Goal: Task Accomplishment & Management: Use online tool/utility

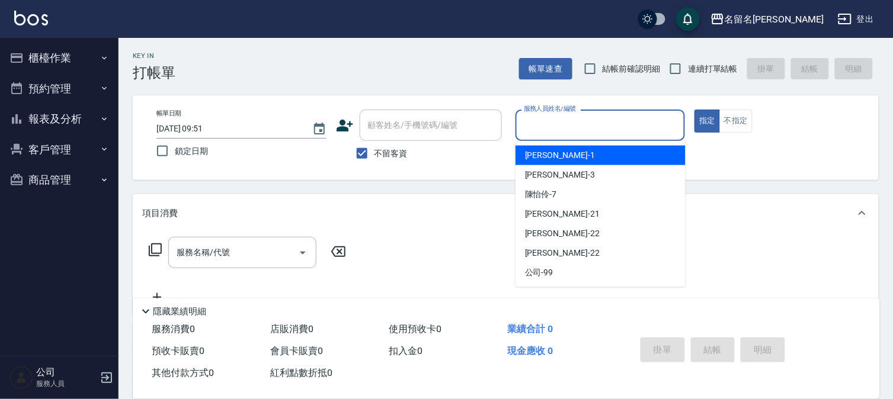
click at [596, 122] on input "服務人員姓名/編號" at bounding box center [600, 125] width 159 height 21
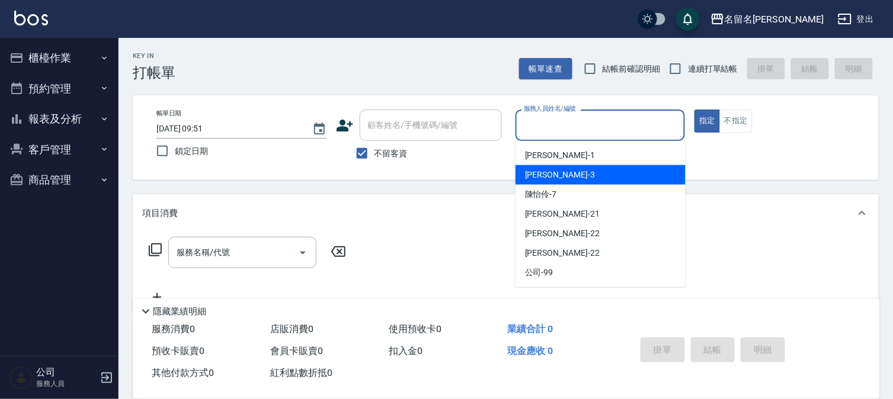
click at [573, 175] on div "[PERSON_NAME]-3" at bounding box center [600, 175] width 170 height 20
type input "[PERSON_NAME]-3"
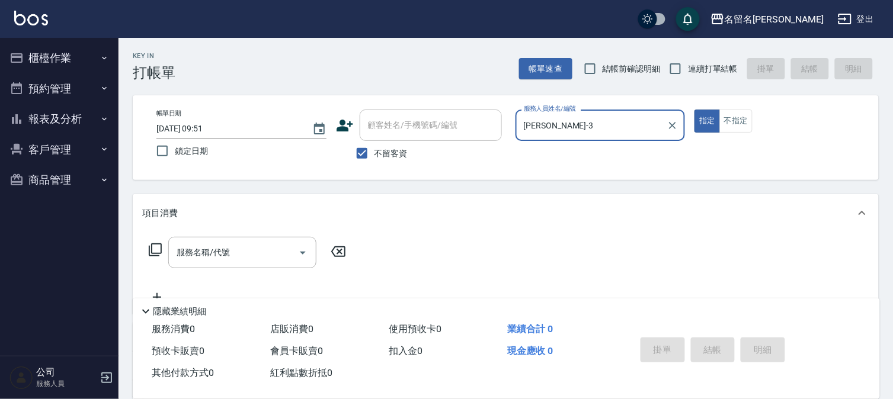
click at [214, 250] on div "服務名稱/代號 服務名稱/代號" at bounding box center [242, 252] width 148 height 31
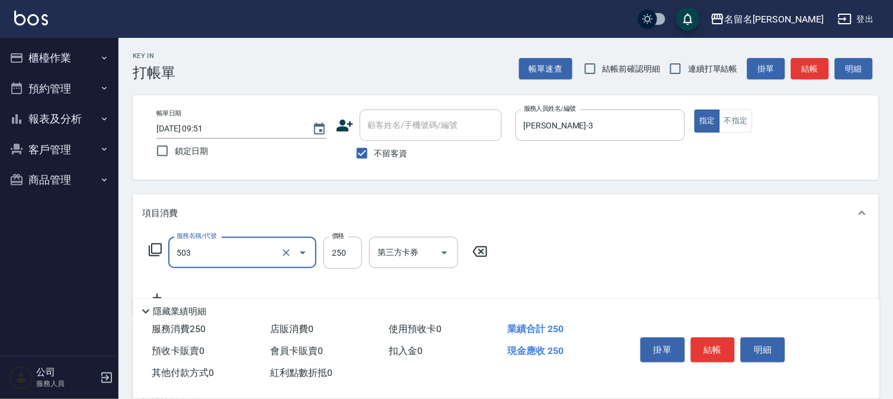
type input "指定洗髮(503)"
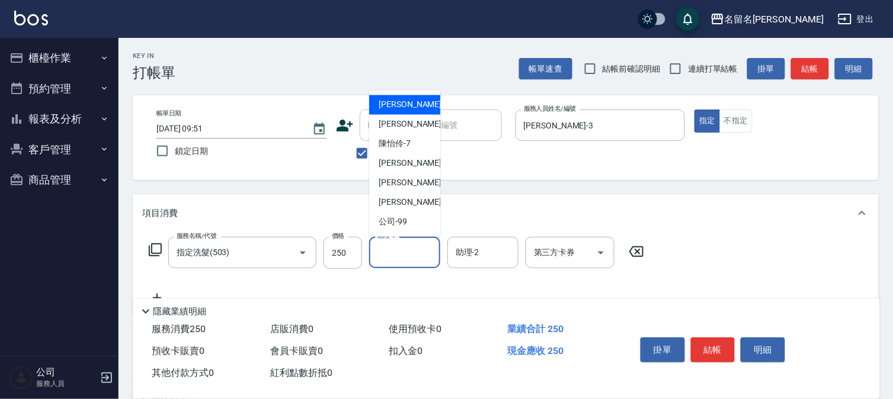
drag, startPoint x: 389, startPoint y: 249, endPoint x: 405, endPoint y: 166, distance: 84.5
click at [388, 249] on input "助理-1" at bounding box center [404, 252] width 60 height 21
drag, startPoint x: 419, startPoint y: 118, endPoint x: 419, endPoint y: 129, distance: 10.7
click at [419, 120] on div "[PERSON_NAME]-3" at bounding box center [404, 125] width 71 height 20
type input "[PERSON_NAME]-3"
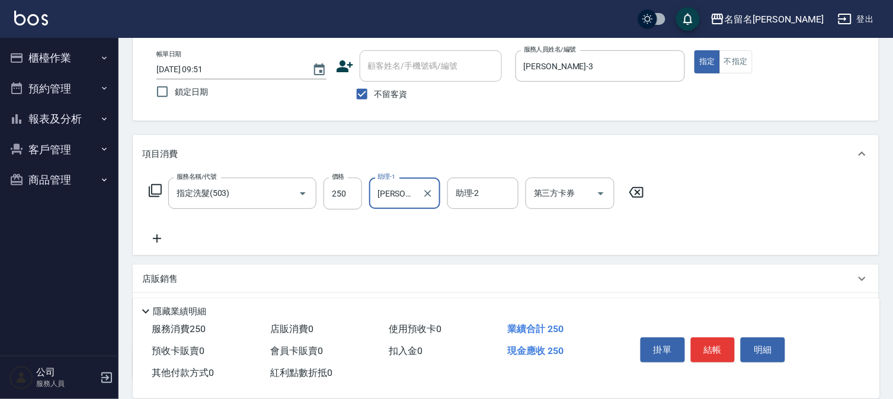
scroll to position [132, 0]
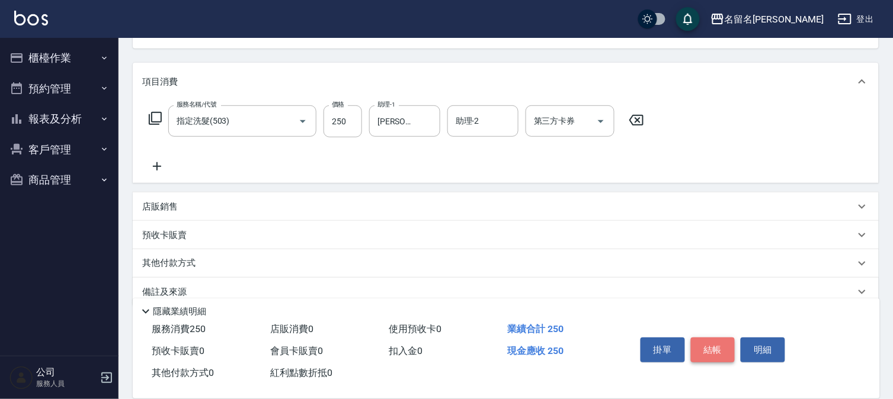
click at [707, 344] on button "結帳" at bounding box center [713, 350] width 44 height 25
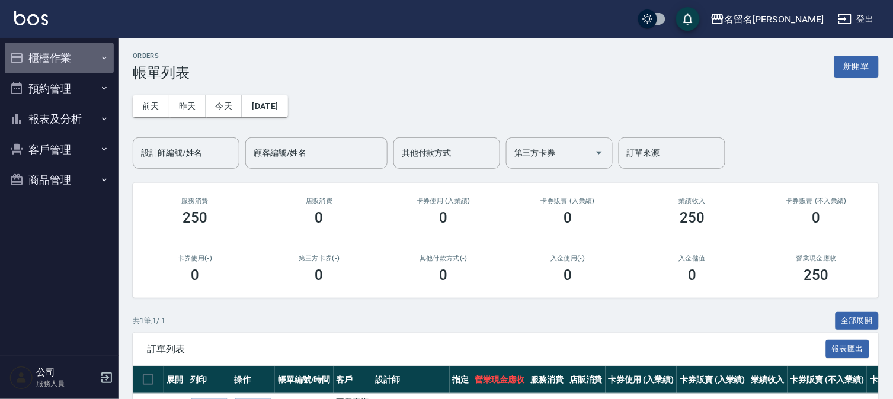
click at [57, 58] on button "櫃檯作業" at bounding box center [59, 58] width 109 height 31
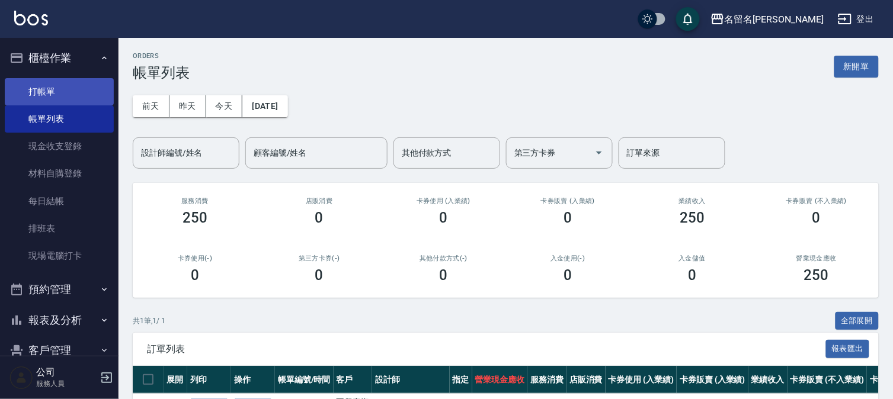
drag, startPoint x: 58, startPoint y: 92, endPoint x: 69, endPoint y: 92, distance: 10.7
click at [59, 92] on link "打帳單" at bounding box center [59, 91] width 109 height 27
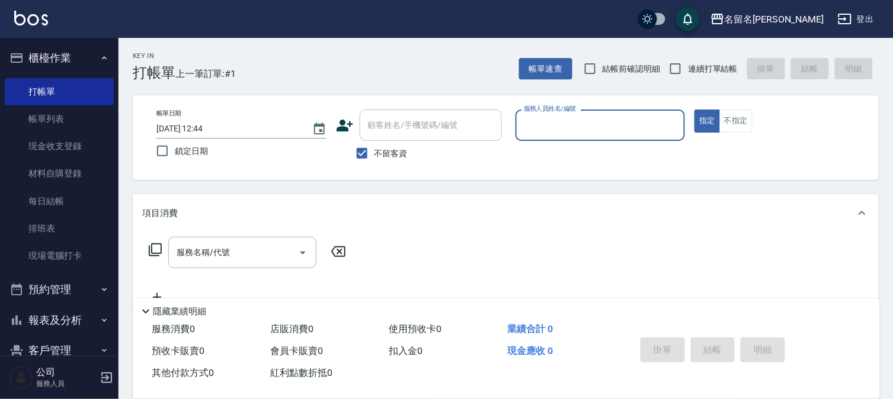
drag, startPoint x: 605, startPoint y: 132, endPoint x: 585, endPoint y: 160, distance: 34.0
click at [599, 138] on div "服務人員姓名/編號" at bounding box center [600, 125] width 170 height 31
drag, startPoint x: 576, startPoint y: 132, endPoint x: 571, endPoint y: 139, distance: 8.9
click at [576, 132] on input "服務人員姓名/編號" at bounding box center [600, 125] width 159 height 21
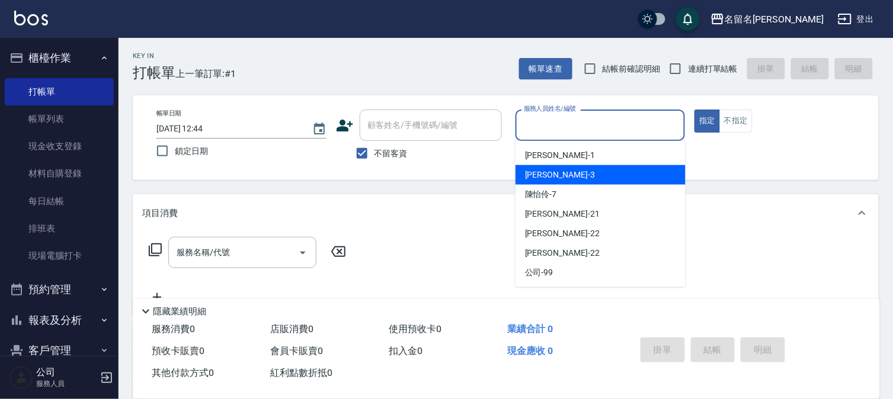
click at [560, 168] on div "[PERSON_NAME]-3" at bounding box center [600, 175] width 170 height 20
type input "[PERSON_NAME]-3"
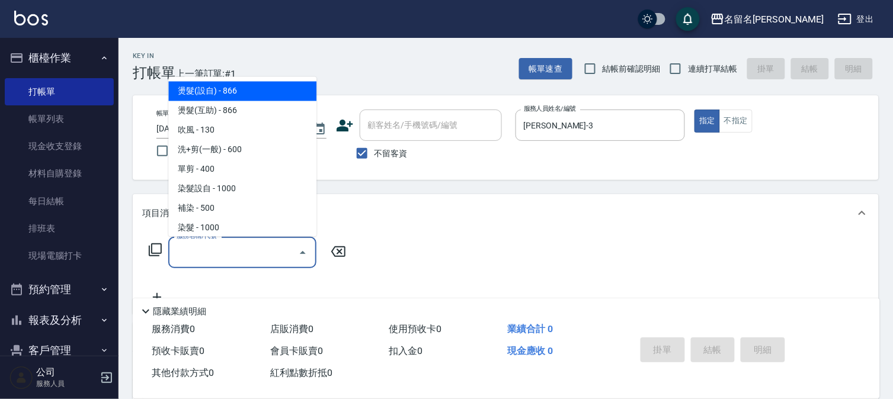
click at [211, 259] on input "服務名稱/代號" at bounding box center [234, 252] width 120 height 21
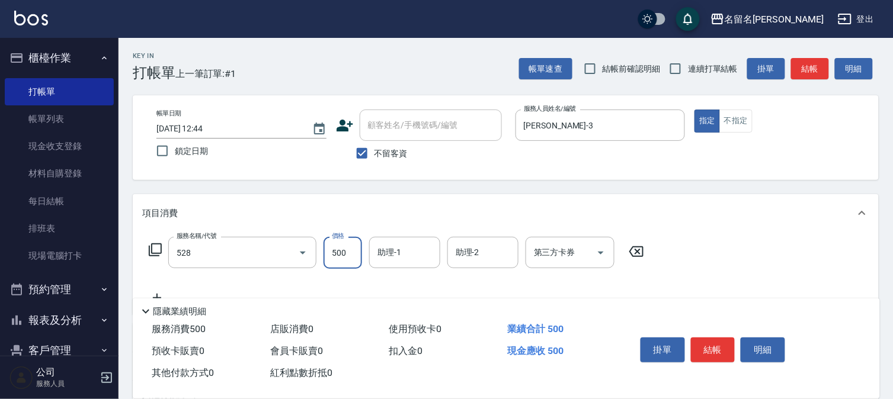
type input "頭皮養護B(528)"
click at [412, 243] on input "助理-1" at bounding box center [404, 252] width 60 height 21
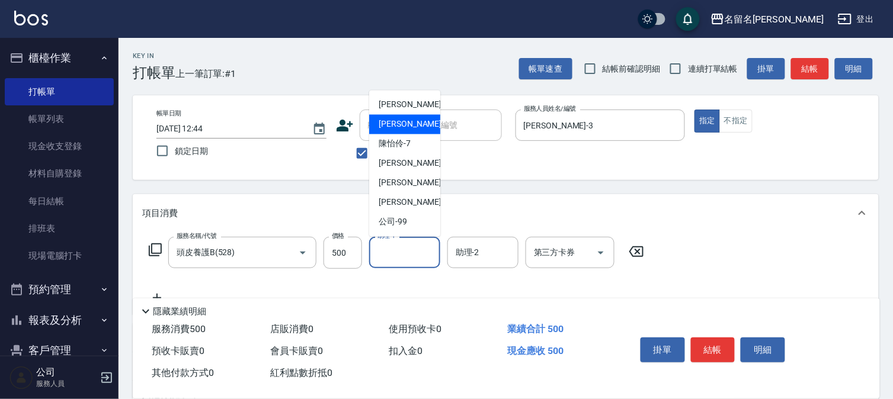
click at [408, 132] on div "[PERSON_NAME]-3" at bounding box center [404, 125] width 71 height 20
type input "[PERSON_NAME]-3"
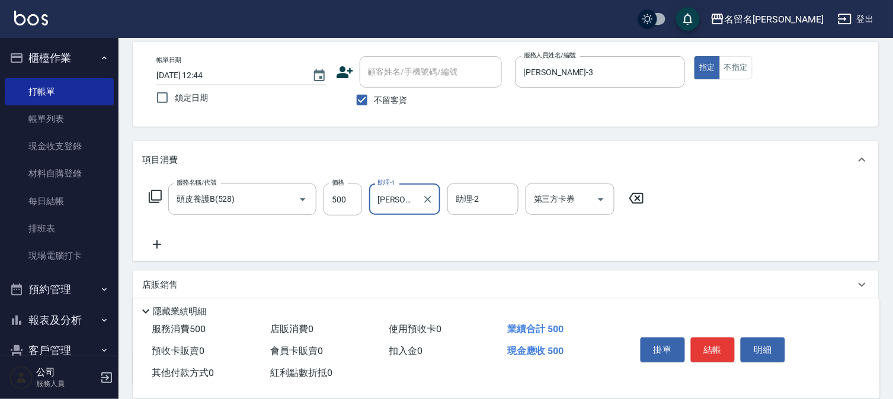
scroll to position [132, 0]
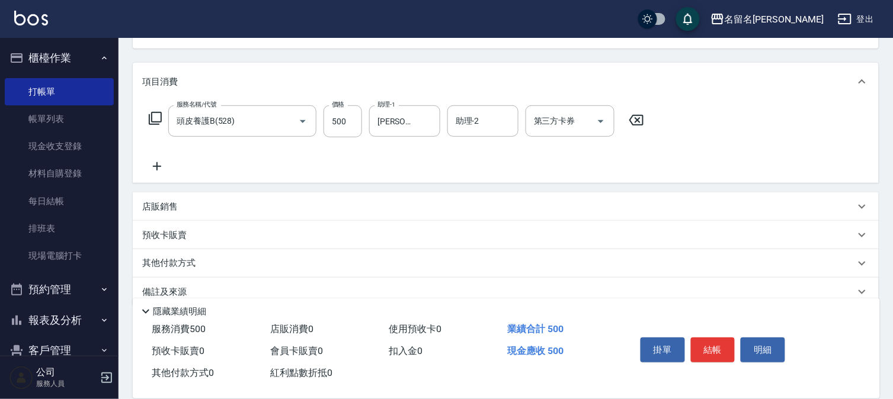
click at [158, 163] on icon at bounding box center [157, 166] width 30 height 14
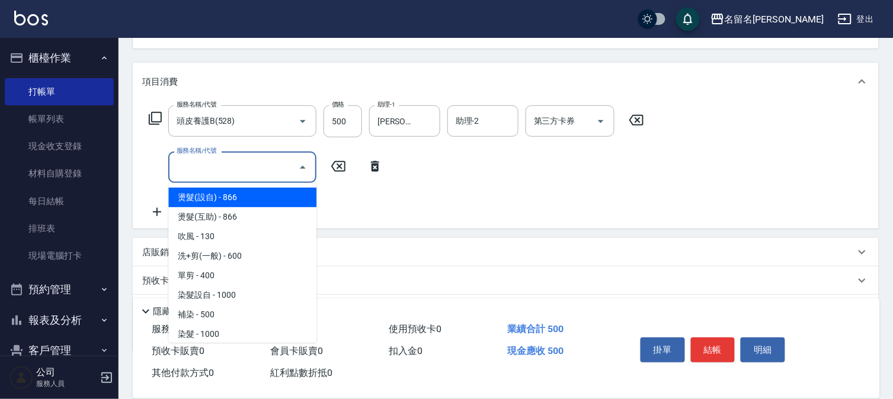
click at [182, 163] on input "服務名稱/代號" at bounding box center [234, 167] width 120 height 21
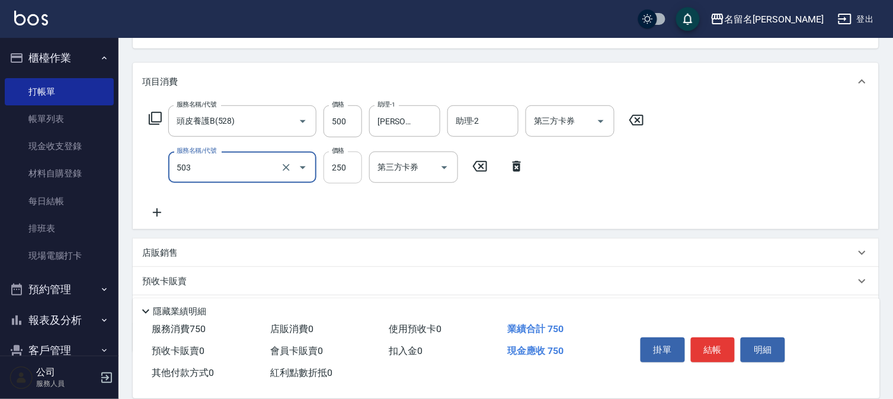
type input "指定洗髮(503)"
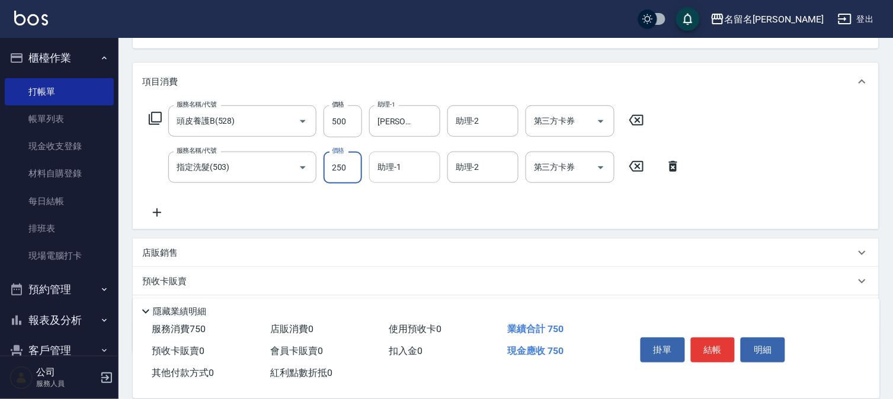
click at [413, 167] on input "助理-1" at bounding box center [404, 167] width 60 height 21
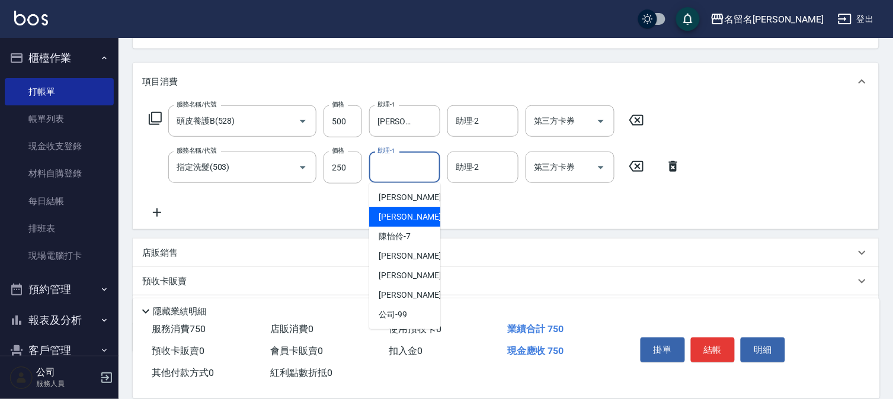
click at [399, 214] on span "[PERSON_NAME]-3" at bounding box center [414, 217] width 70 height 12
type input "[PERSON_NAME]-3"
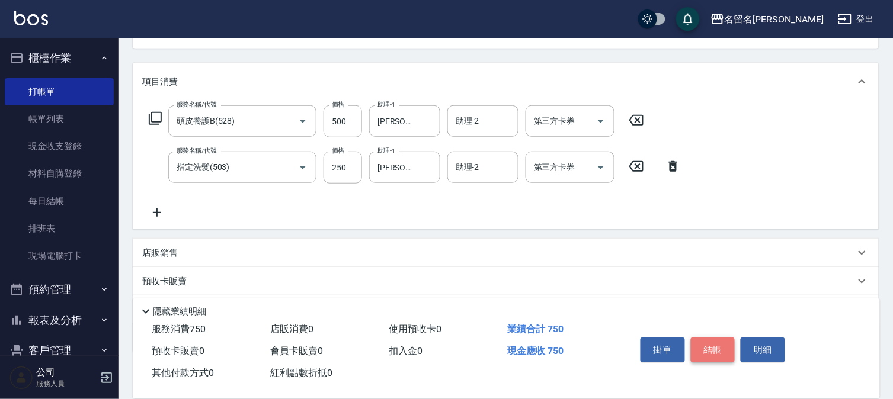
drag, startPoint x: 707, startPoint y: 341, endPoint x: 686, endPoint y: 329, distance: 23.6
click at [706, 338] on button "結帳" at bounding box center [713, 350] width 44 height 25
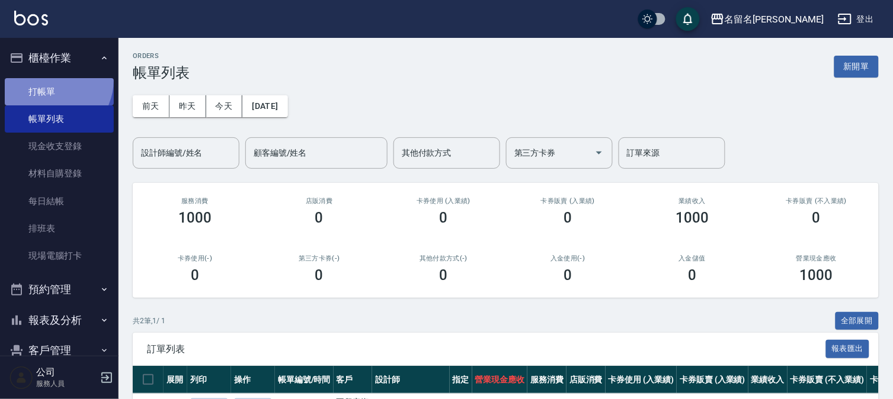
click at [50, 79] on link "打帳單" at bounding box center [59, 91] width 109 height 27
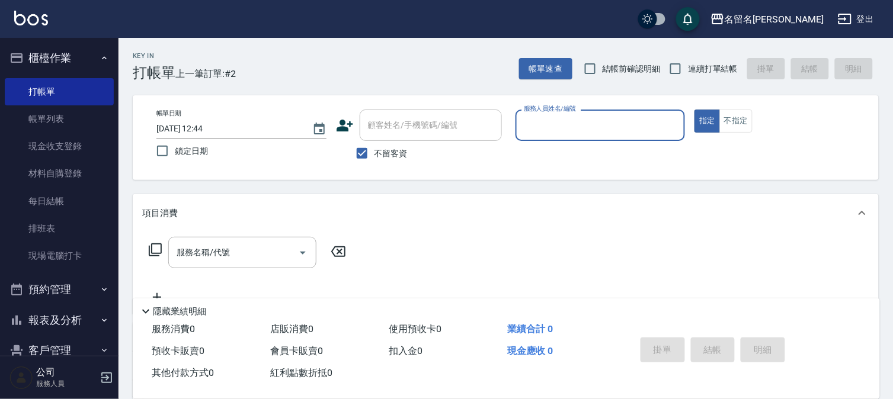
click at [595, 120] on input "服務人員姓名/編號" at bounding box center [600, 125] width 159 height 21
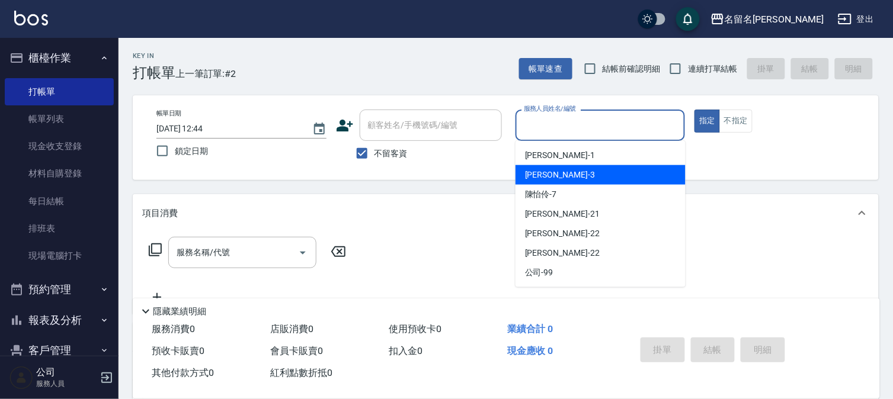
click at [570, 172] on div "[PERSON_NAME]-3" at bounding box center [600, 175] width 170 height 20
type input "[PERSON_NAME]-3"
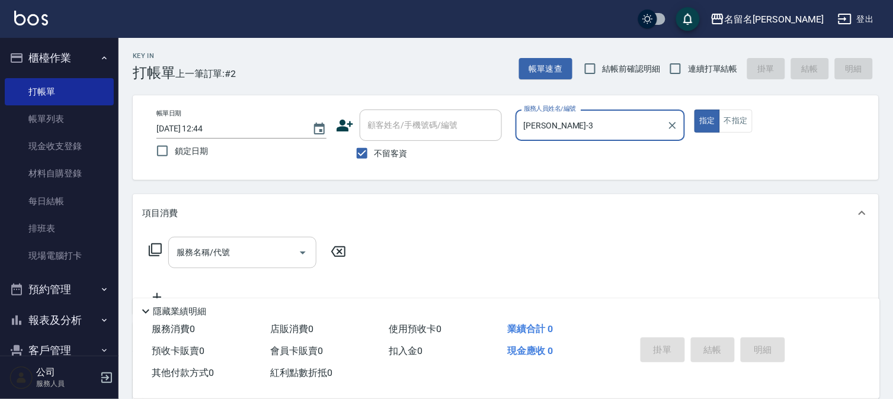
click at [270, 250] on input "服務名稱/代號" at bounding box center [234, 252] width 120 height 21
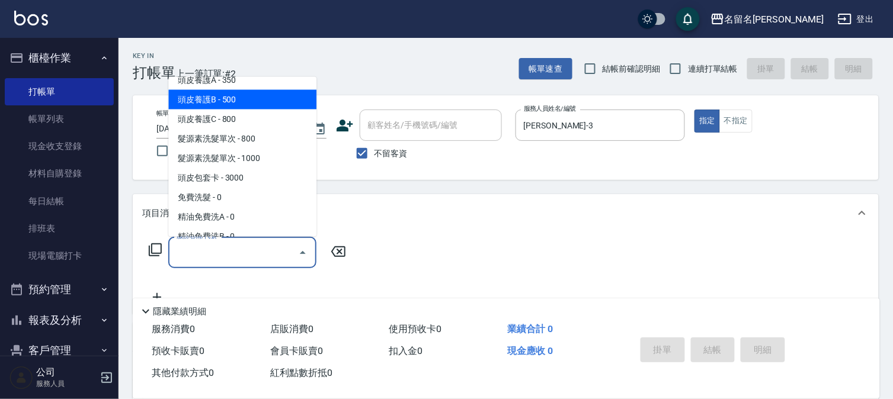
scroll to position [395, 0]
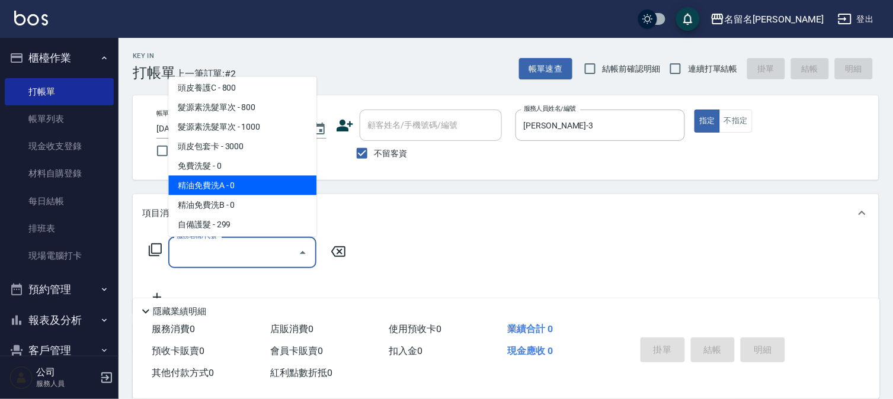
click at [253, 187] on span "精油免費洗A - 0" at bounding box center [242, 186] width 148 height 20
type input "精油免費洗A(538)"
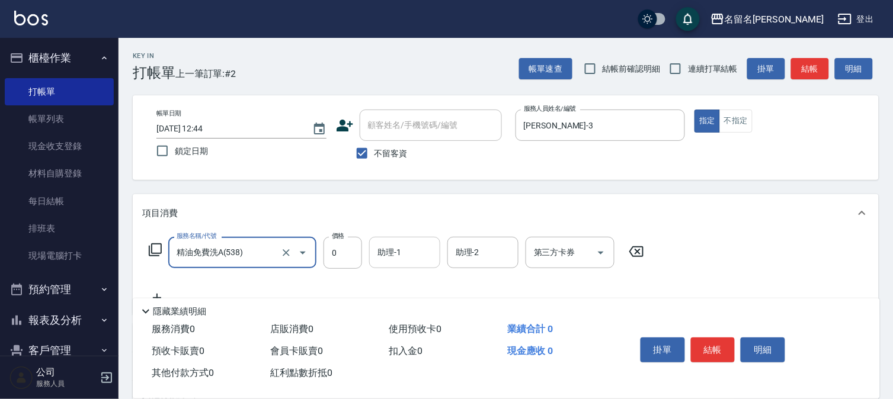
click at [405, 255] on input "助理-1" at bounding box center [404, 252] width 60 height 21
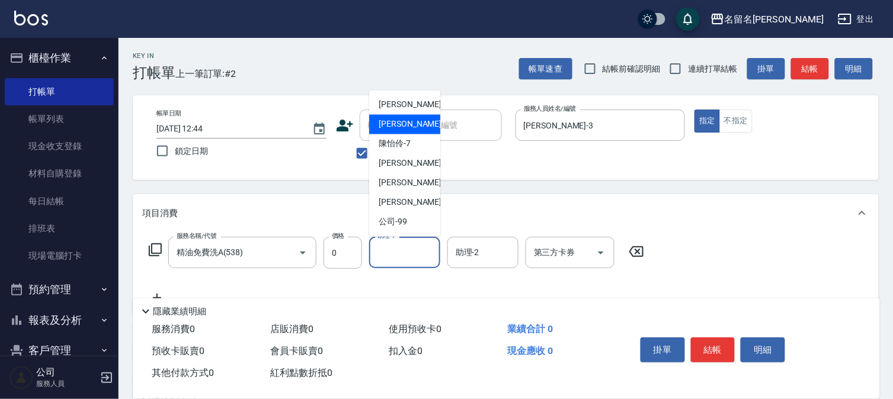
click at [407, 127] on span "[PERSON_NAME]-3" at bounding box center [414, 124] width 70 height 12
type input "[PERSON_NAME]-3"
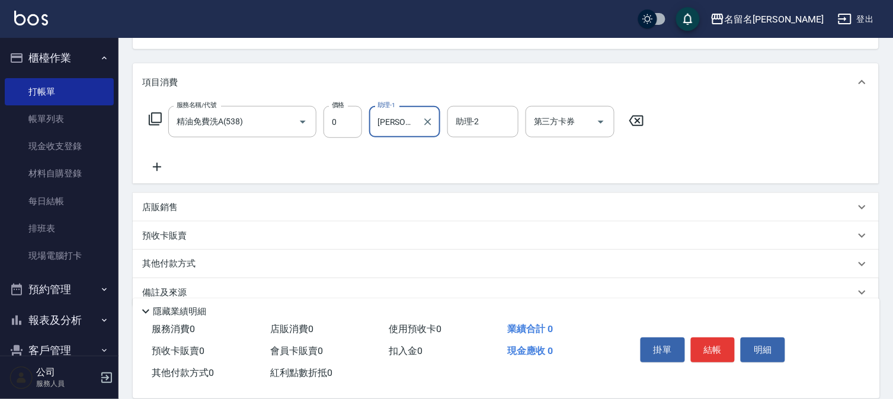
scroll to position [132, 0]
click at [161, 164] on icon at bounding box center [157, 166] width 30 height 14
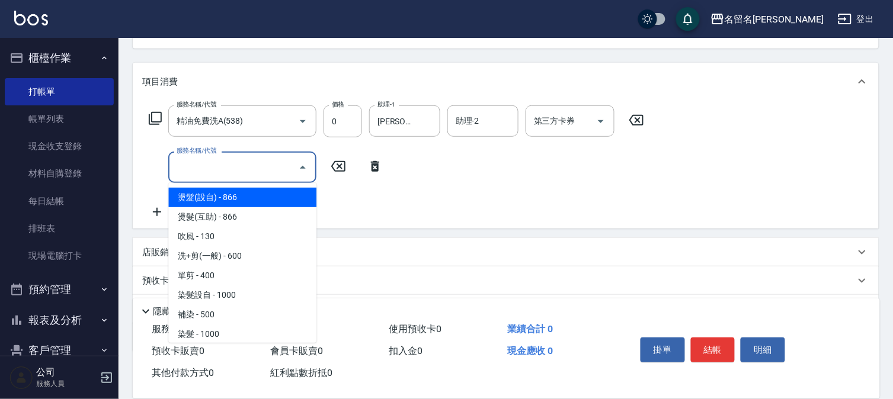
click at [198, 171] on input "服務名稱/代號" at bounding box center [234, 167] width 120 height 21
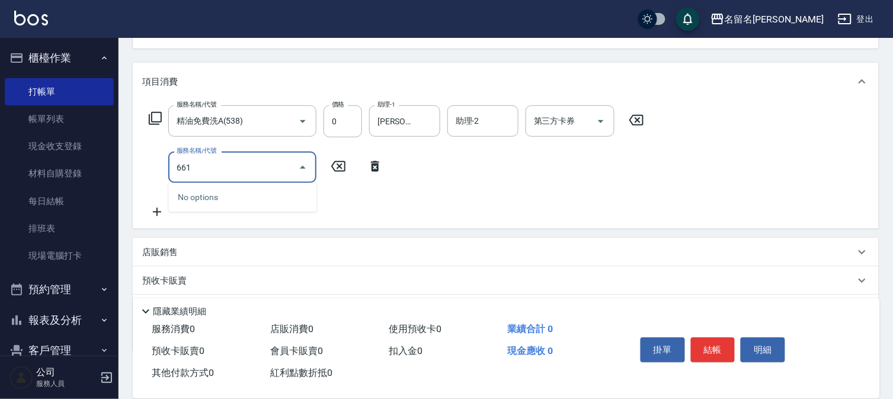
click at [207, 166] on input "661" at bounding box center [234, 167] width 120 height 21
type input "6"
type input "免費雪恆護髮(613)"
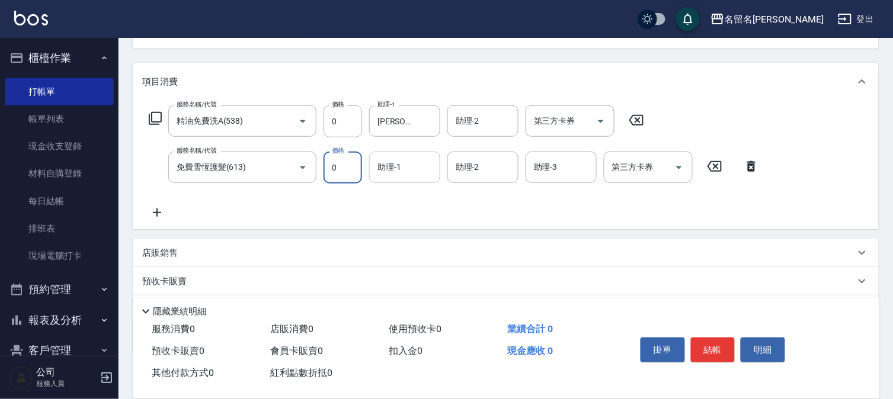
click at [404, 169] on input "助理-1" at bounding box center [404, 167] width 60 height 21
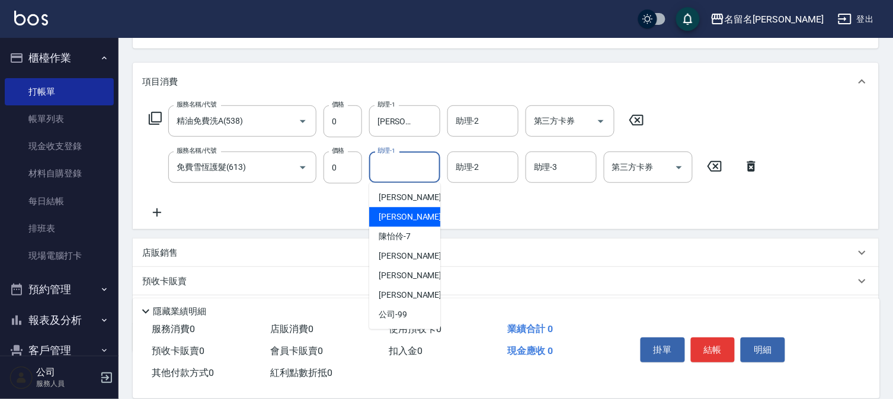
click at [403, 219] on span "[PERSON_NAME]-3" at bounding box center [414, 217] width 70 height 12
type input "[PERSON_NAME]-3"
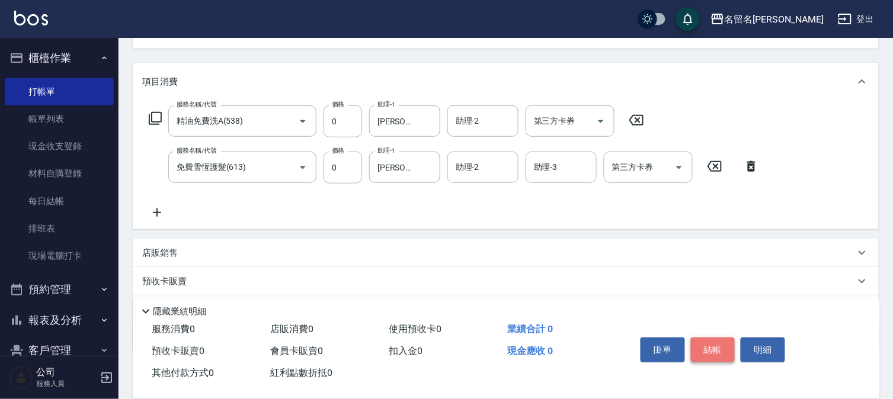
click at [724, 346] on button "結帳" at bounding box center [713, 350] width 44 height 25
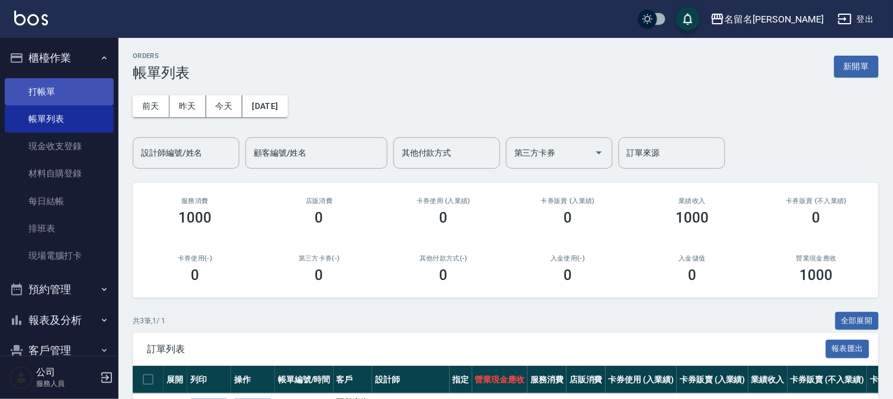
click at [48, 88] on link "打帳單" at bounding box center [59, 91] width 109 height 27
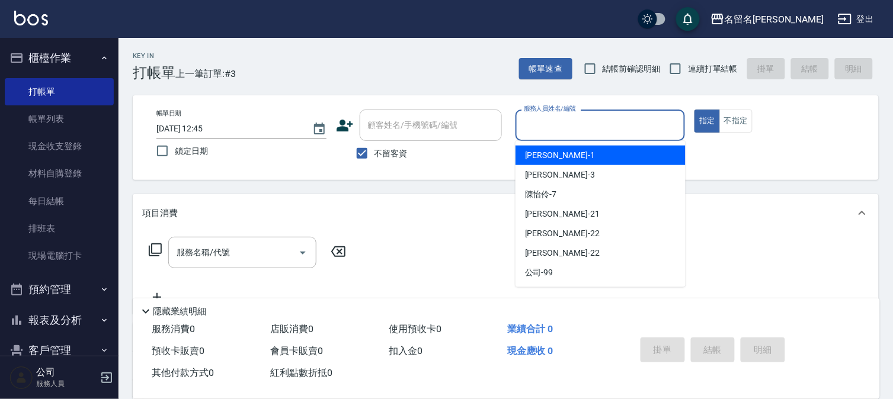
click at [595, 128] on input "服務人員姓名/編號" at bounding box center [600, 125] width 159 height 21
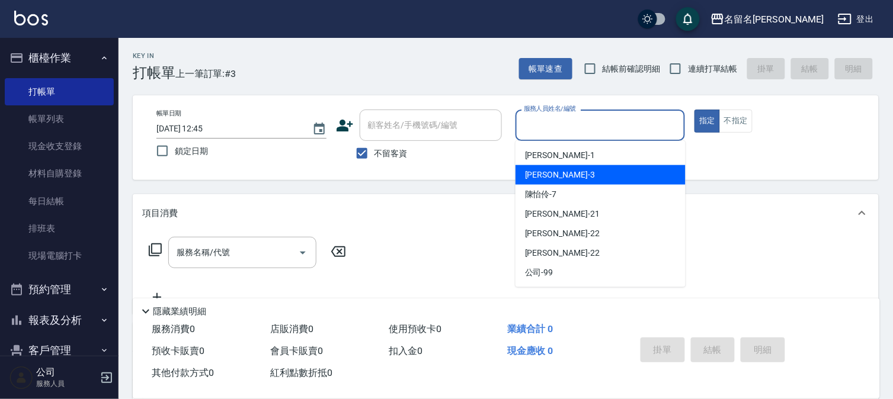
click at [553, 170] on span "[PERSON_NAME]-3" at bounding box center [560, 175] width 70 height 12
type input "[PERSON_NAME]-3"
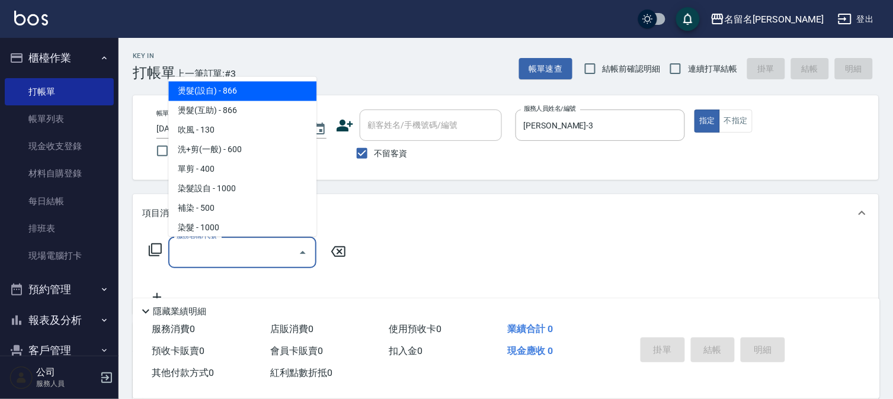
click at [243, 246] on input "服務名稱/代號" at bounding box center [234, 252] width 120 height 21
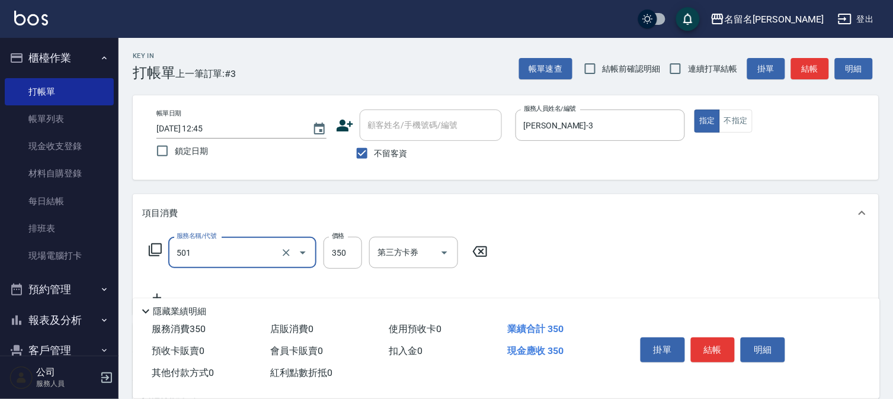
type input "P.S洗髮(501)"
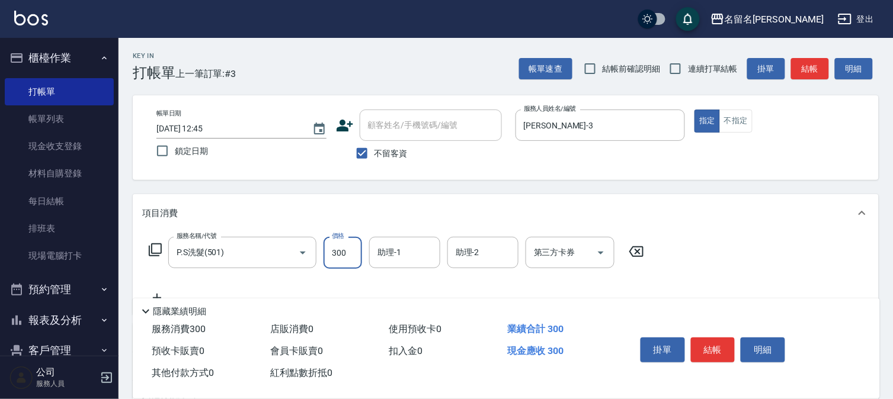
type input "300"
drag, startPoint x: 377, startPoint y: 258, endPoint x: 390, endPoint y: 242, distance: 21.1
click at [378, 258] on input "助理-1" at bounding box center [404, 252] width 60 height 21
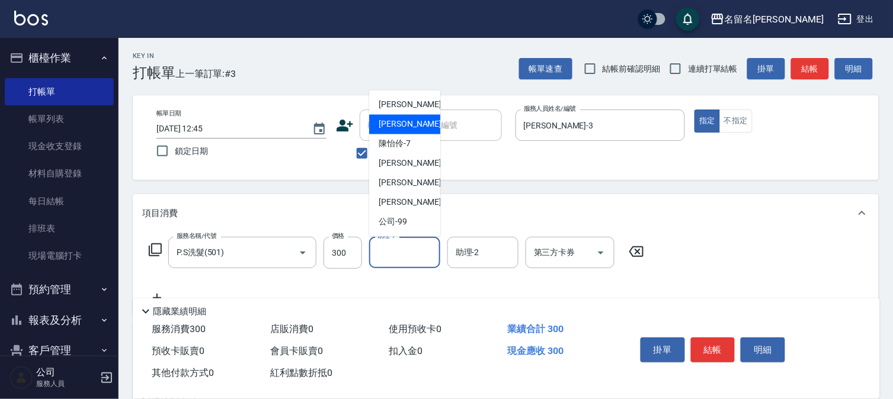
click at [422, 131] on div "[PERSON_NAME]-3" at bounding box center [404, 125] width 71 height 20
type input "[PERSON_NAME]-3"
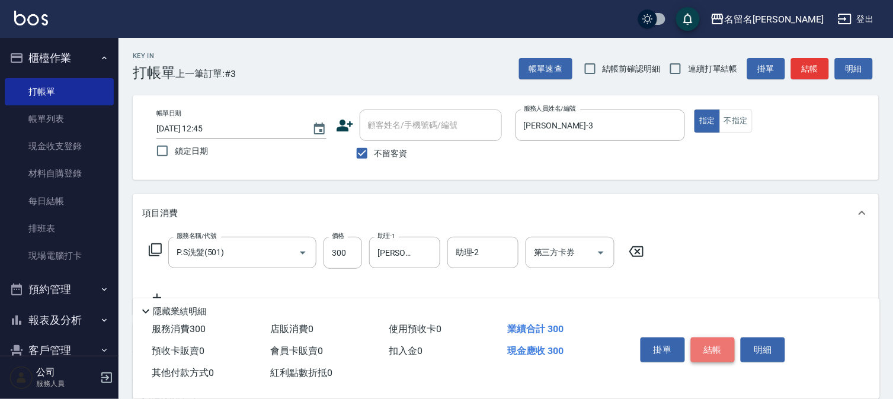
click at [707, 340] on button "結帳" at bounding box center [713, 350] width 44 height 25
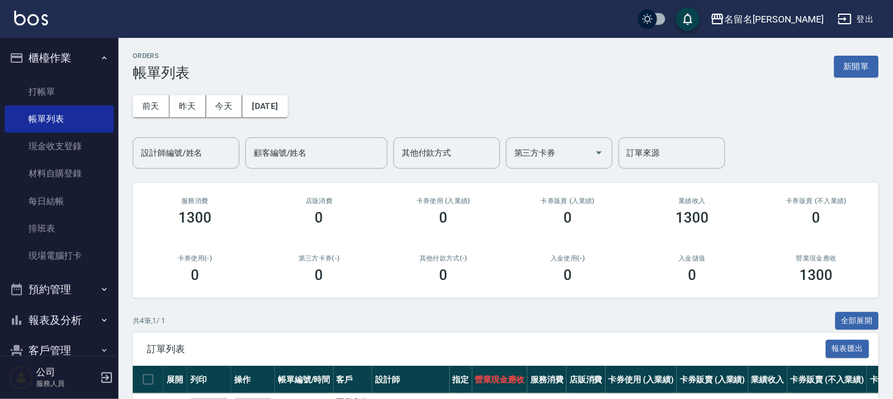
click at [48, 316] on button "報表及分析" at bounding box center [59, 320] width 109 height 31
drag, startPoint x: 50, startPoint y: 347, endPoint x: 58, endPoint y: 347, distance: 8.3
click at [50, 347] on link "報表目錄" at bounding box center [59, 353] width 109 height 27
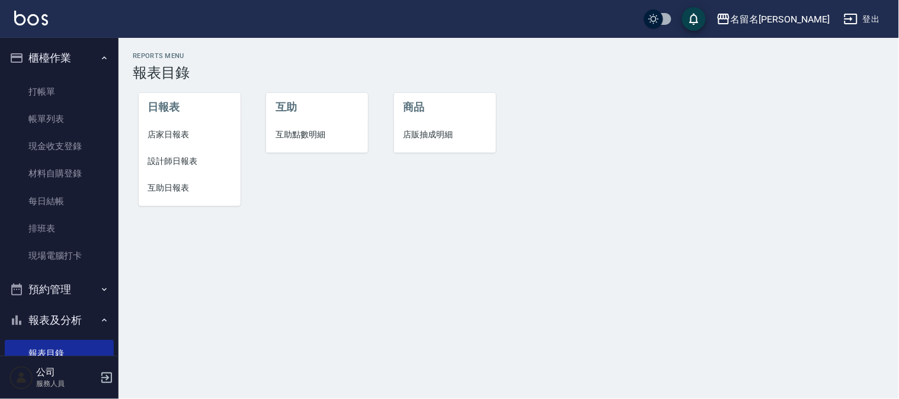
click at [160, 157] on span "設計師日報表" at bounding box center [189, 161] width 83 height 12
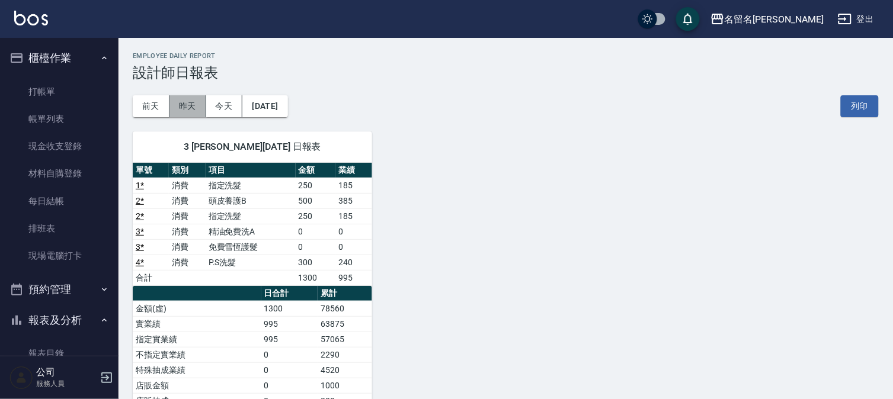
click at [197, 108] on button "昨天" at bounding box center [187, 106] width 37 height 22
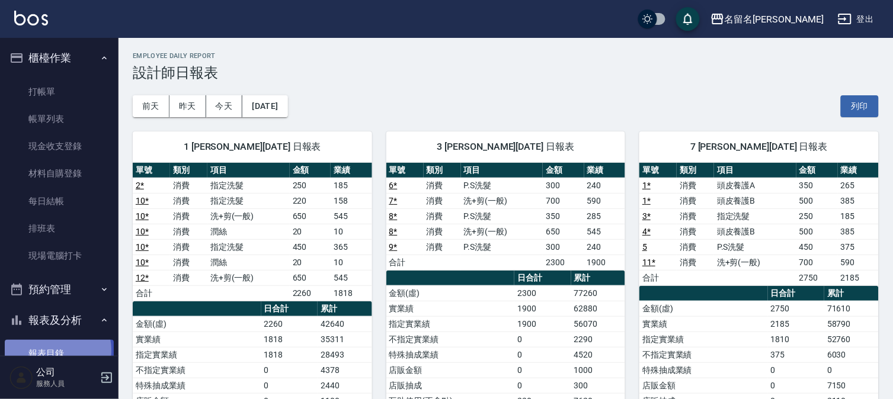
click at [54, 349] on link "報表目錄" at bounding box center [59, 353] width 109 height 27
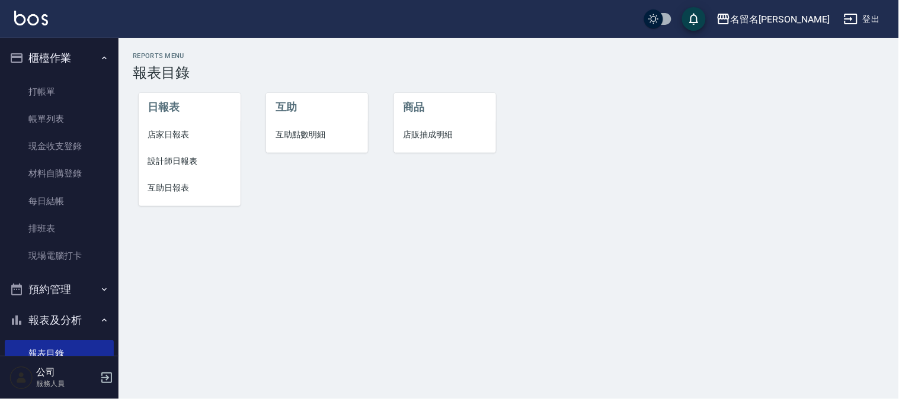
drag, startPoint x: 169, startPoint y: 187, endPoint x: 191, endPoint y: 169, distance: 28.1
click at [172, 187] on span "互助日報表" at bounding box center [189, 188] width 83 height 12
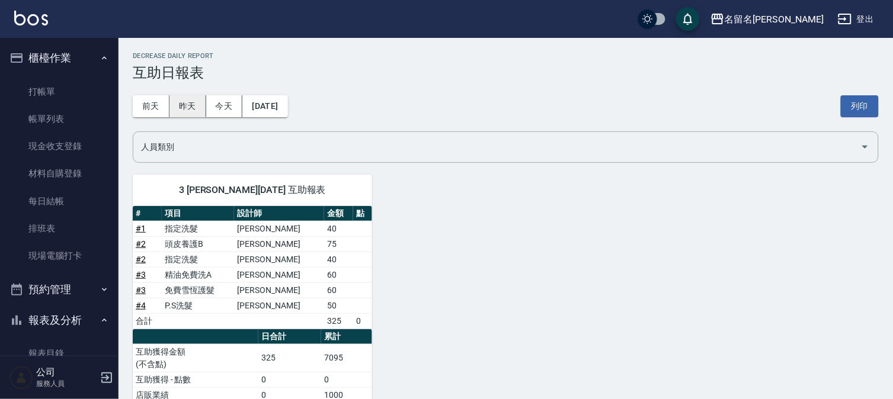
click at [194, 98] on button "昨天" at bounding box center [187, 106] width 37 height 22
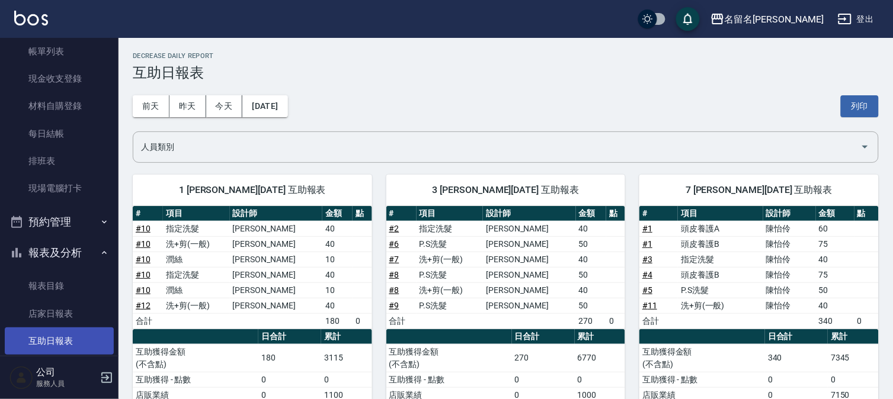
scroll to position [132, 0]
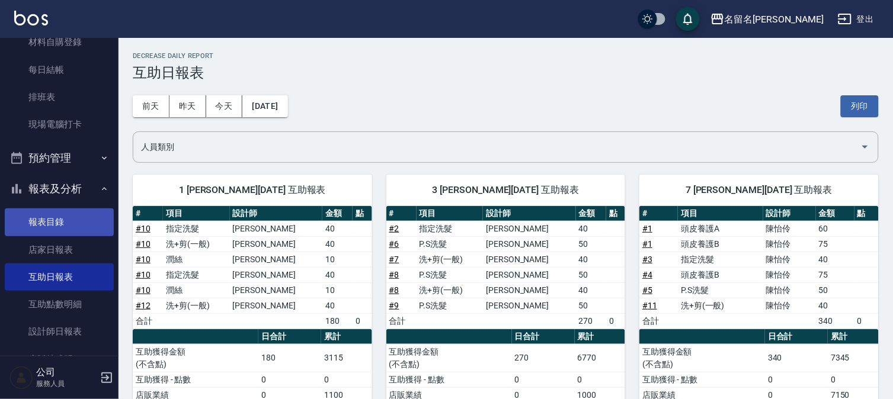
click at [67, 217] on link "報表目錄" at bounding box center [59, 222] width 109 height 27
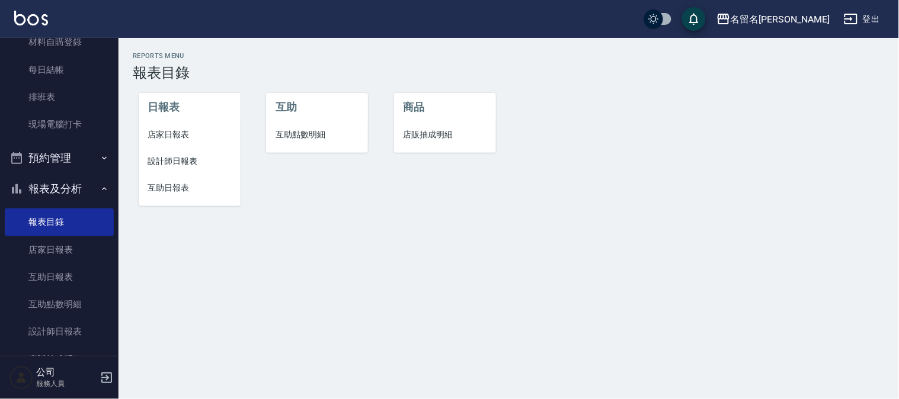
click at [187, 190] on span "互助日報表" at bounding box center [189, 188] width 83 height 12
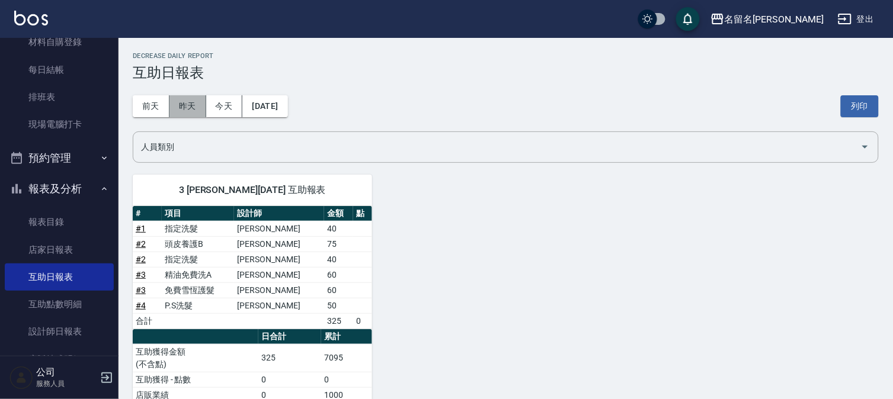
click at [190, 95] on button "昨天" at bounding box center [187, 106] width 37 height 22
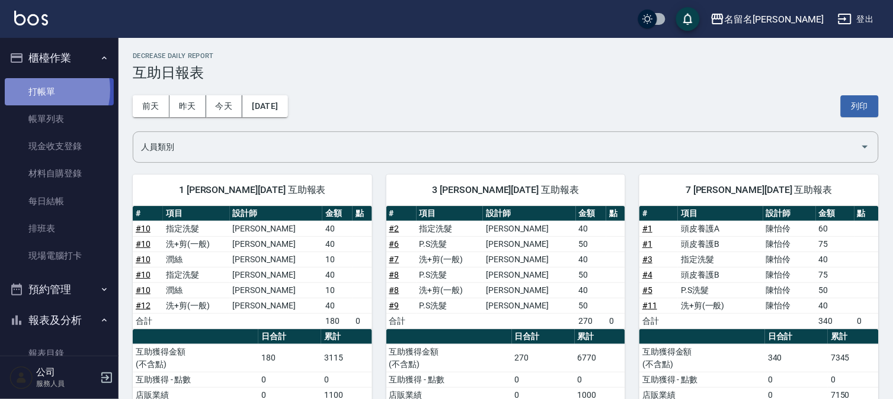
click at [40, 89] on link "打帳單" at bounding box center [59, 91] width 109 height 27
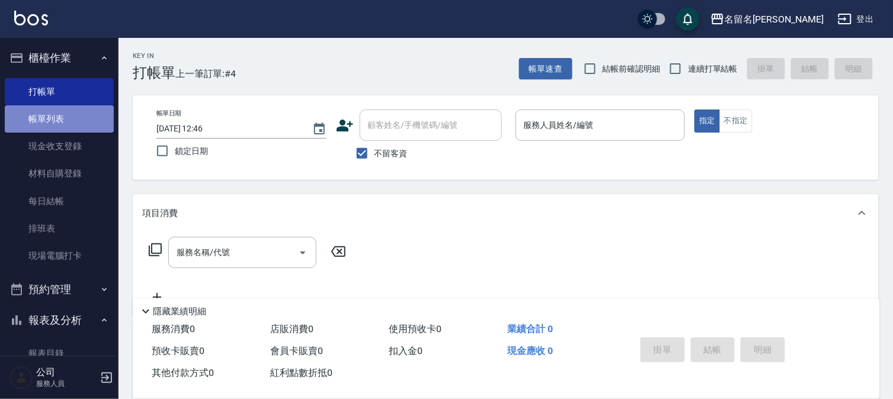
click at [62, 123] on link "帳單列表" at bounding box center [59, 118] width 109 height 27
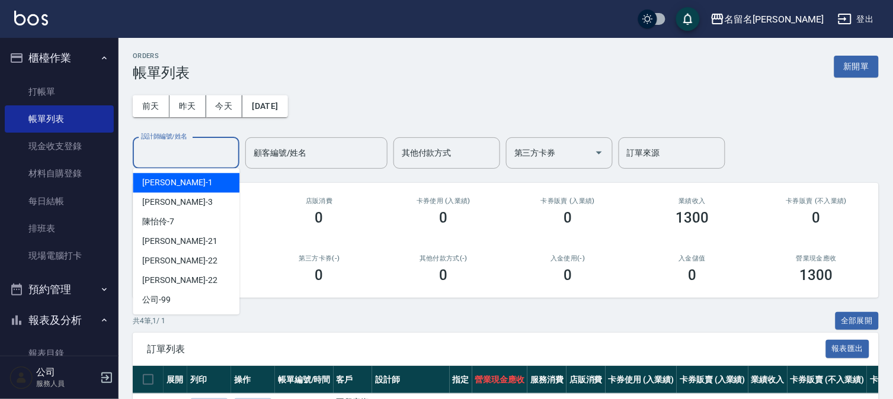
click at [187, 158] on input "設計師編號/姓名" at bounding box center [186, 153] width 96 height 21
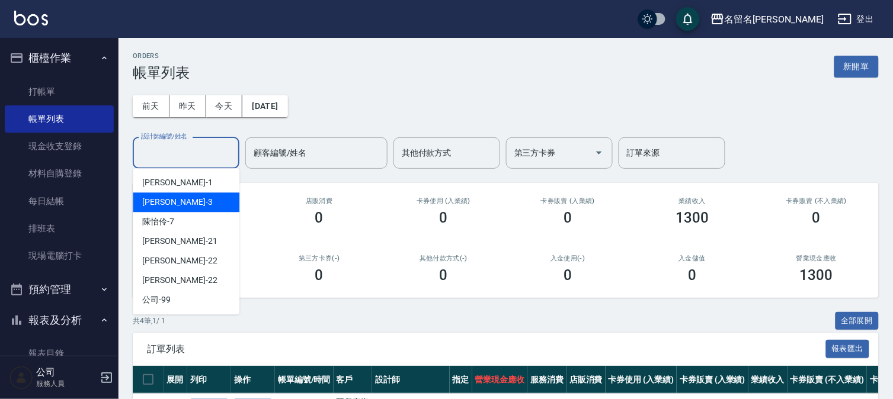
click at [181, 195] on div "[PERSON_NAME]-3" at bounding box center [186, 203] width 107 height 20
type input "[PERSON_NAME]-3"
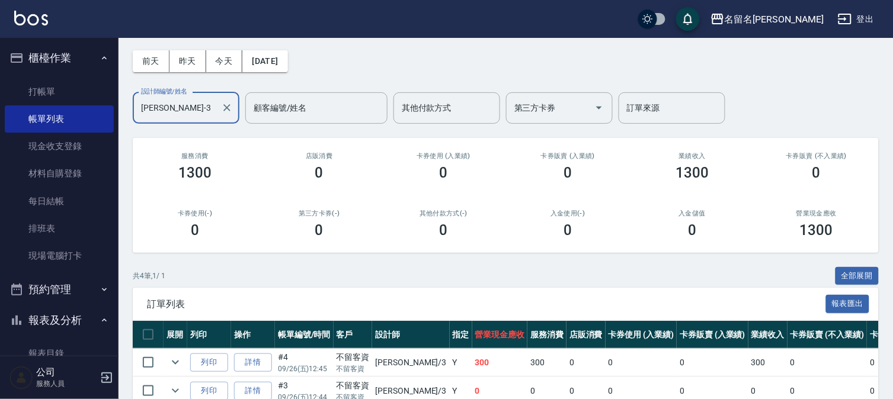
scroll to position [164, 0]
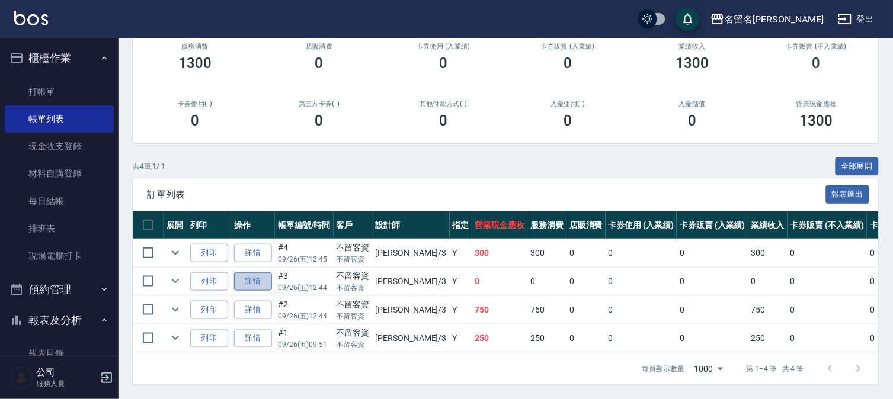
click at [238, 272] on link "詳情" at bounding box center [253, 281] width 38 height 18
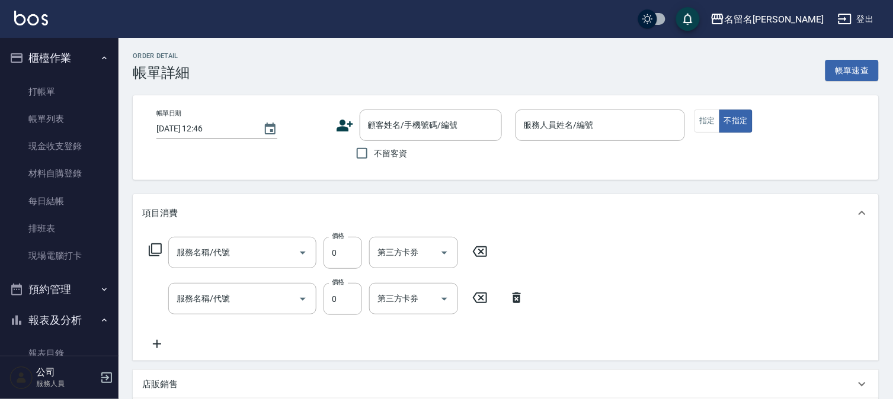
type input "[DATE] 12:44"
checkbox input "true"
type input "[PERSON_NAME]-3"
type input "免費雪恆護髮(613)"
type input "精油免費洗A(538)"
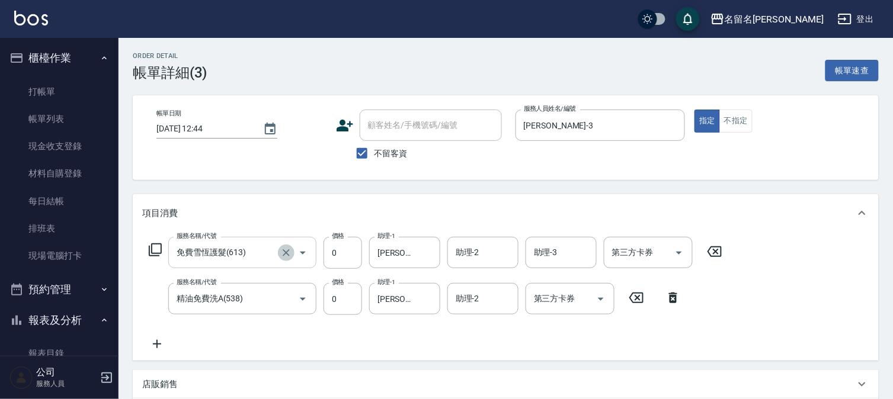
click at [283, 252] on icon "Clear" at bounding box center [286, 253] width 12 height 12
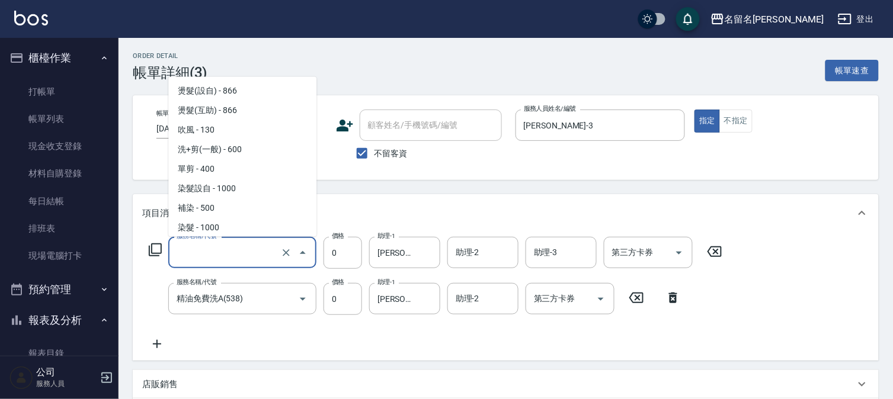
click at [240, 253] on input "服務名稱/代號" at bounding box center [226, 252] width 104 height 21
click at [238, 252] on input "免費護髮(606)" at bounding box center [226, 252] width 104 height 21
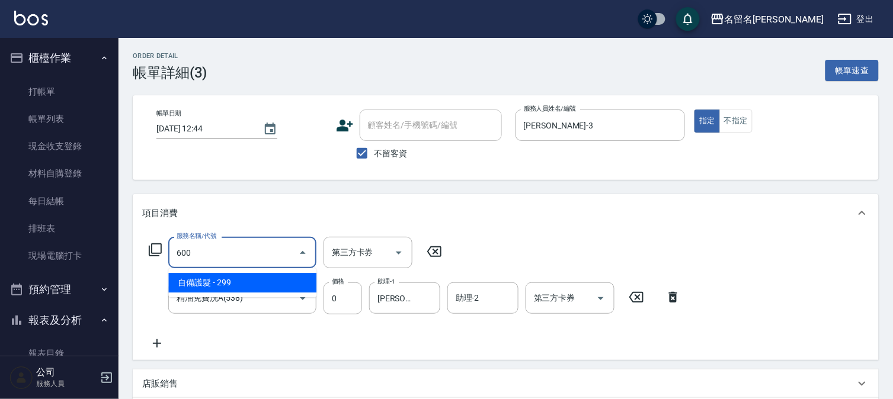
type input "自備護髮(600)"
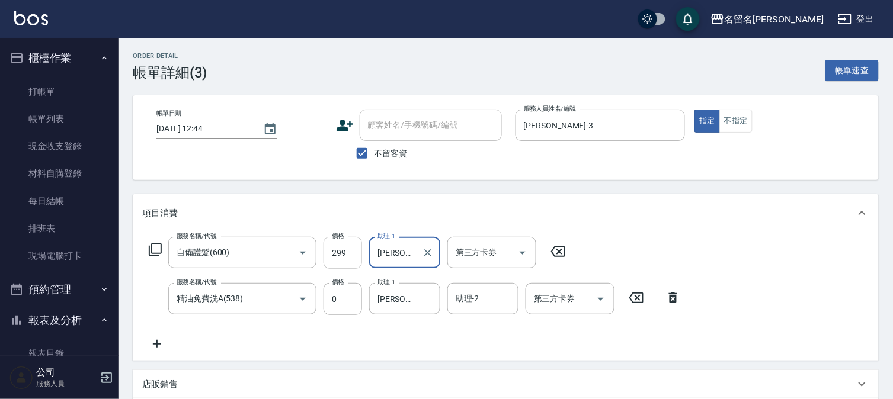
click at [336, 255] on input "299" at bounding box center [342, 253] width 39 height 32
type input "300"
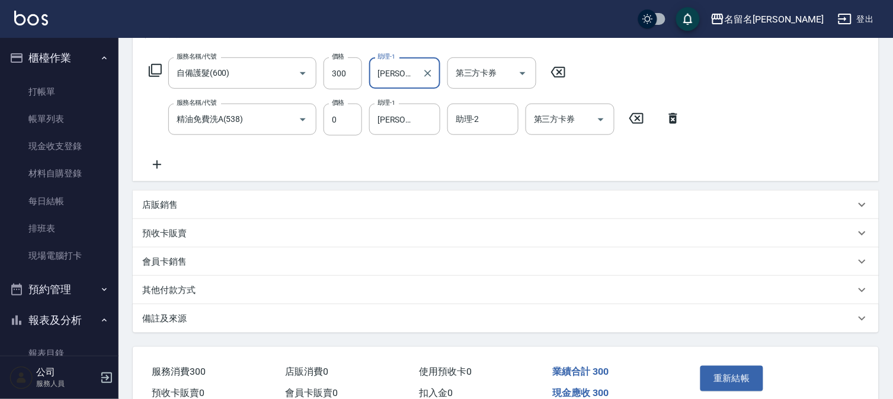
scroll to position [197, 0]
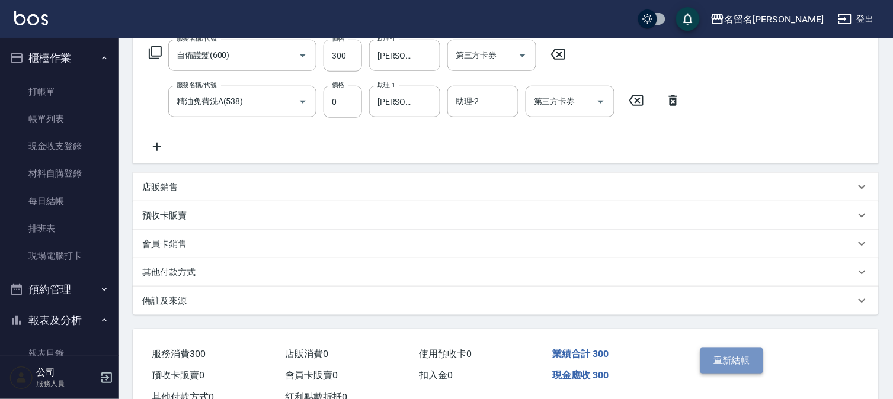
click at [730, 362] on button "重新結帳" at bounding box center [731, 360] width 63 height 25
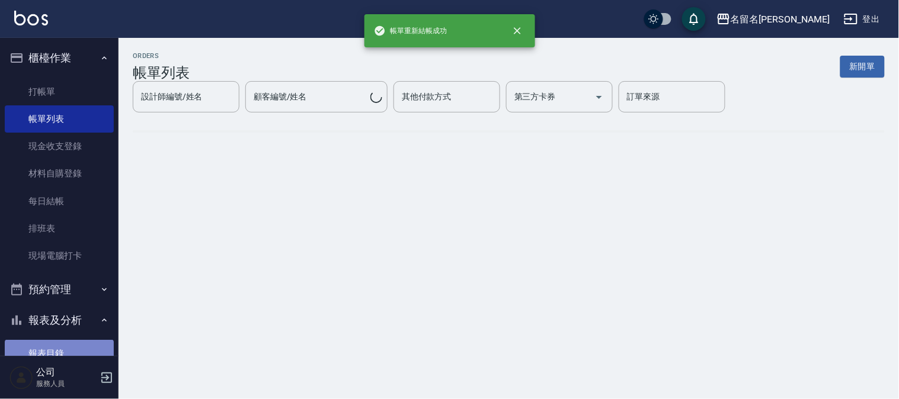
click at [61, 345] on link "報表目錄" at bounding box center [59, 353] width 109 height 27
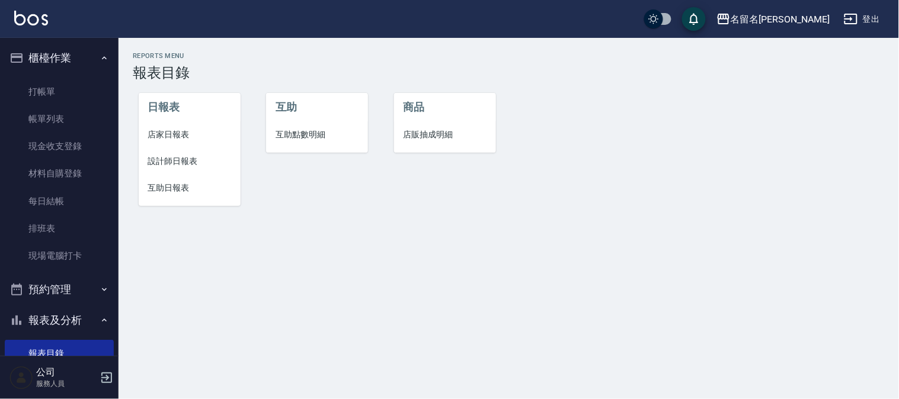
click at [182, 157] on span "設計師日報表" at bounding box center [189, 161] width 83 height 12
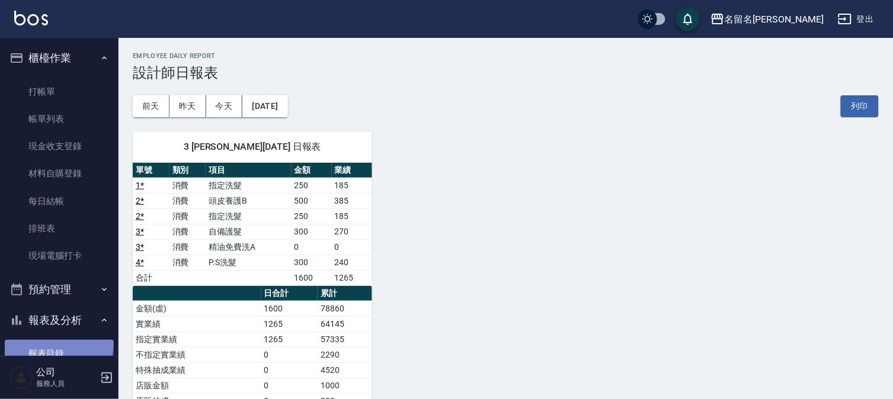
click at [49, 341] on link "報表目錄" at bounding box center [59, 353] width 109 height 27
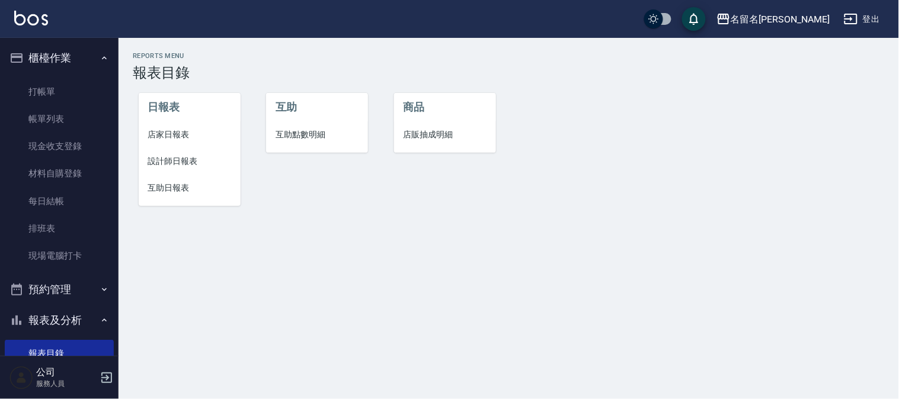
click at [155, 184] on span "互助日報表" at bounding box center [189, 188] width 83 height 12
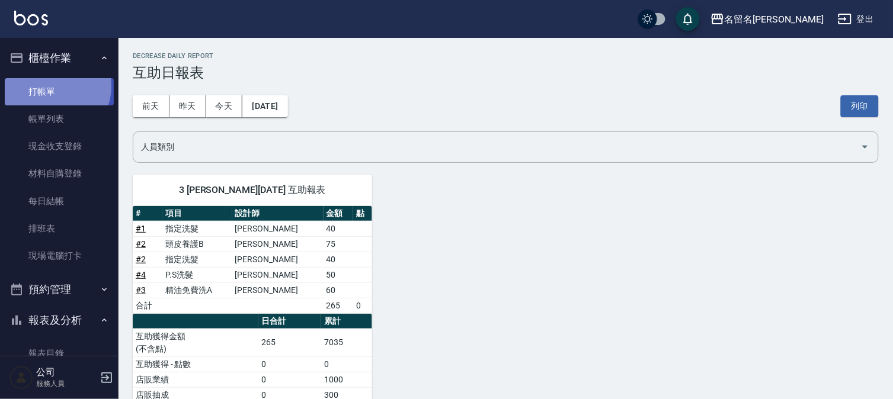
click at [51, 86] on link "打帳單" at bounding box center [59, 91] width 109 height 27
